Goal: Information Seeking & Learning: Learn about a topic

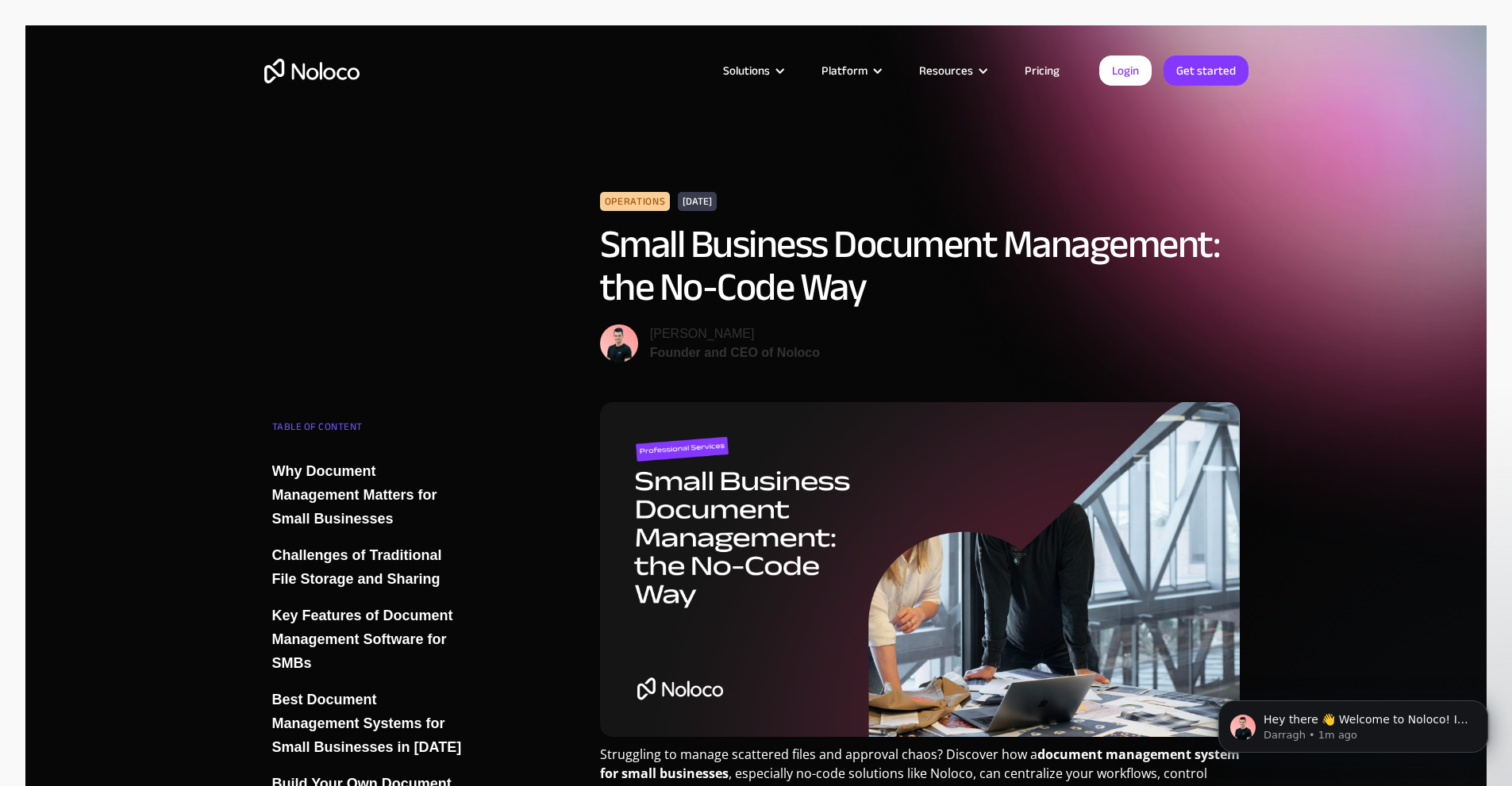
click at [1050, 68] on link "Pricing" at bounding box center [1042, 71] width 74 height 20
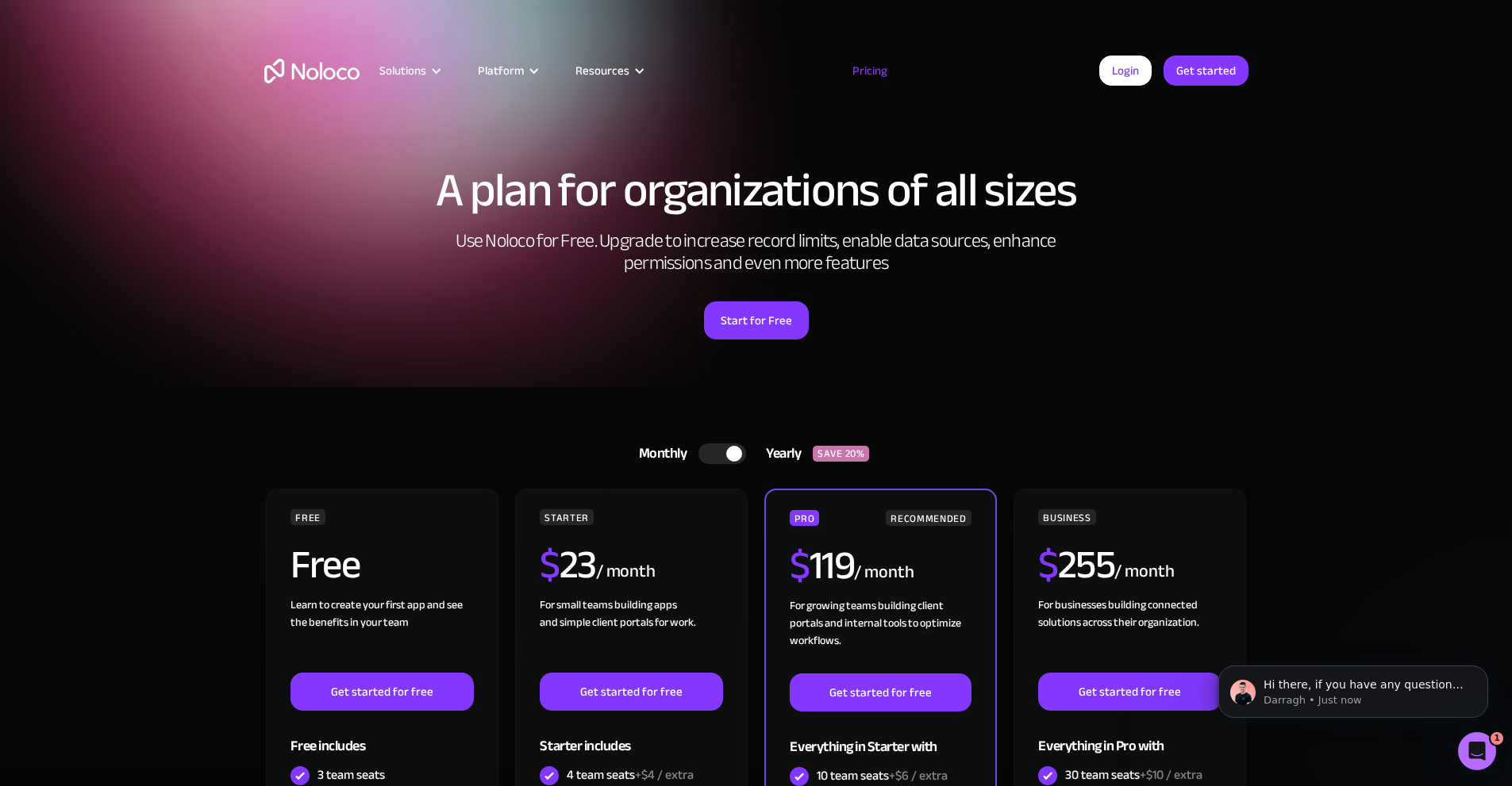
click at [322, 67] on img "home" at bounding box center [312, 71] width 96 height 25
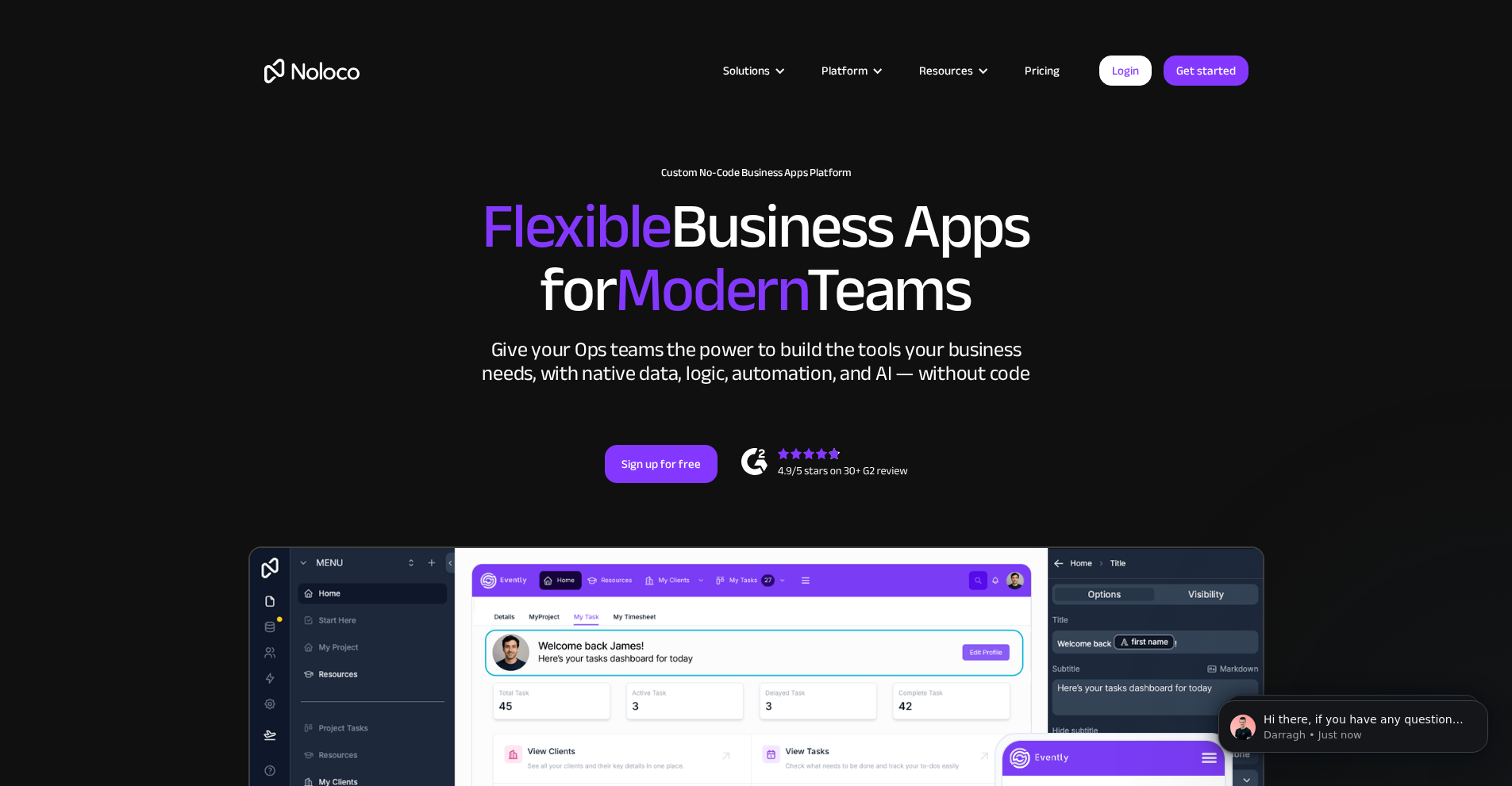
click at [1196, 266] on h2 "Flexible Business Apps for Modern Teams" at bounding box center [757, 259] width 985 height 127
click at [1258, 275] on div "New: Connect Noloco to Stripe Custom No-Code Business Apps Platform Flexible Bu…" at bounding box center [757, 325] width 1016 height 412
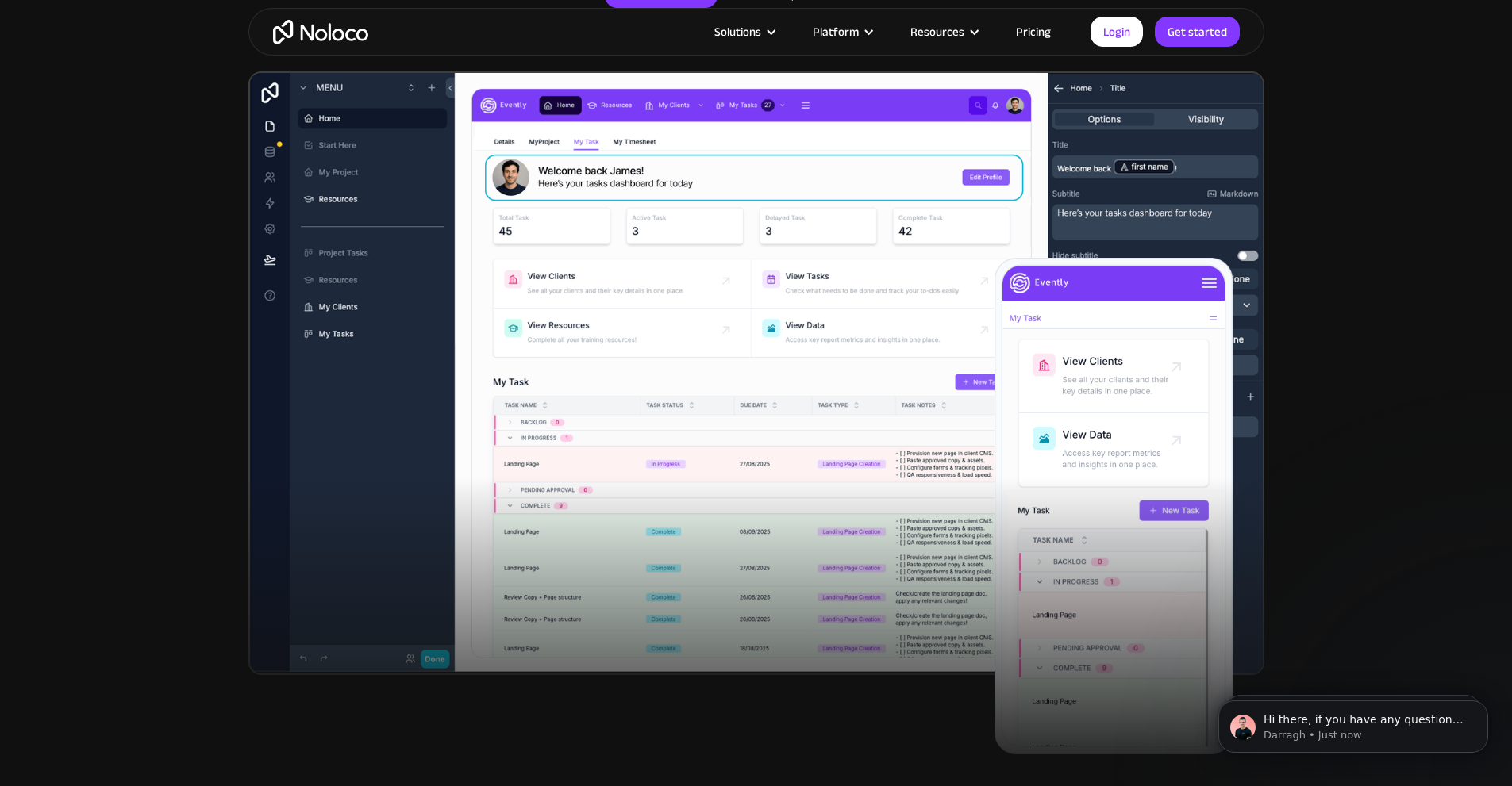
scroll to position [529, 0]
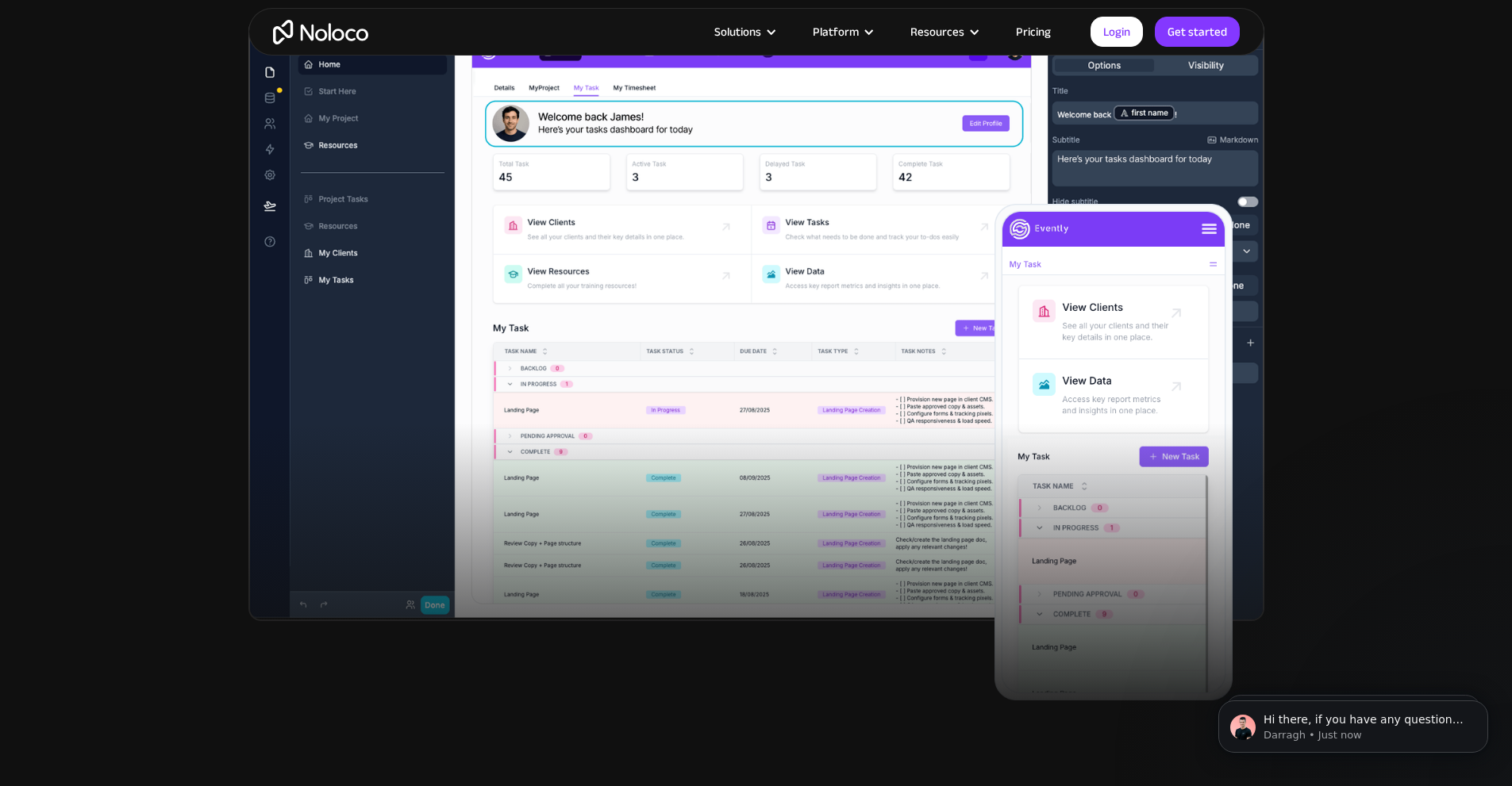
click at [1424, 302] on section "New: Connect Noloco to Stripe Custom No-Code Business Apps Platform Flexible Bu…" at bounding box center [756, 106] width 1512 height 1270
click at [1313, 144] on section "New: Connect Noloco to Stripe Custom No-Code Business Apps Platform Flexible Bu…" at bounding box center [756, 106] width 1512 height 1270
click at [306, 422] on img at bounding box center [757, 320] width 1016 height 604
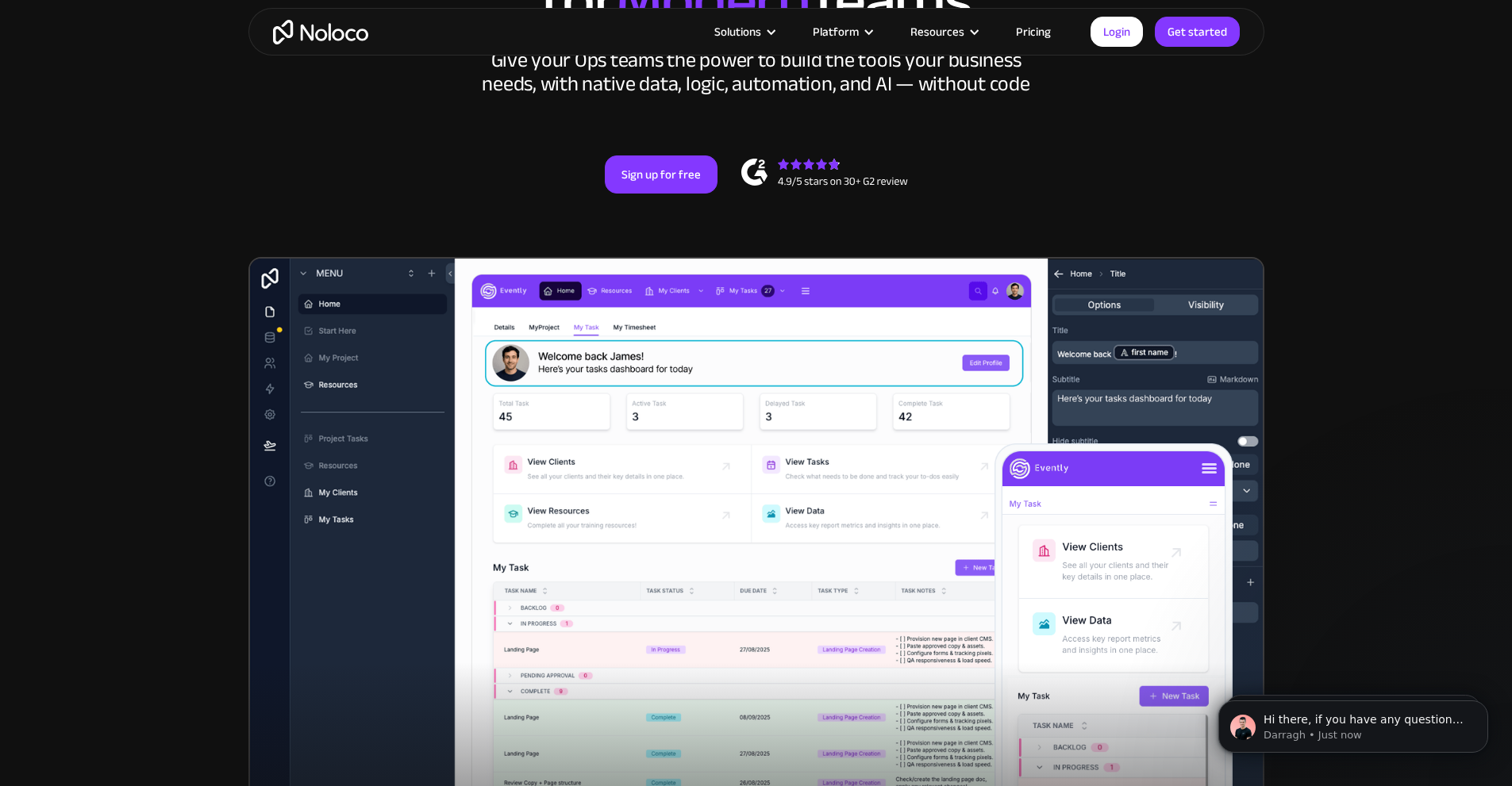
scroll to position [0, 0]
